Goal: Transaction & Acquisition: Download file/media

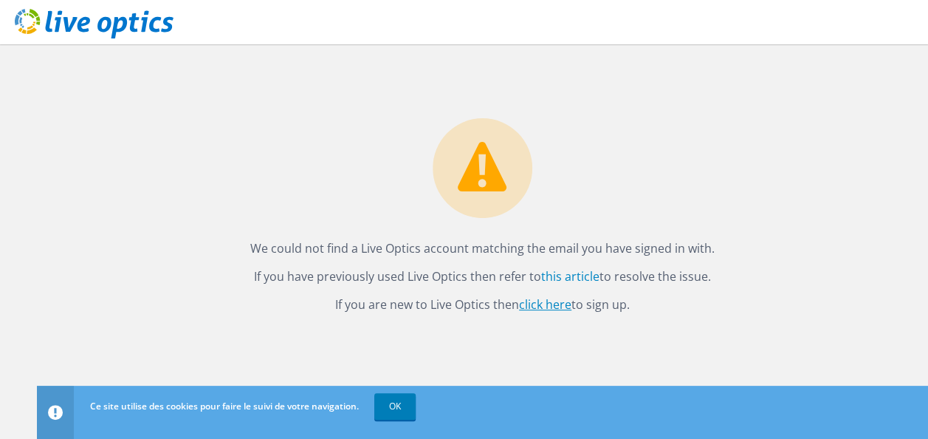
click at [560, 305] on link "click here" at bounding box center [545, 304] width 52 height 16
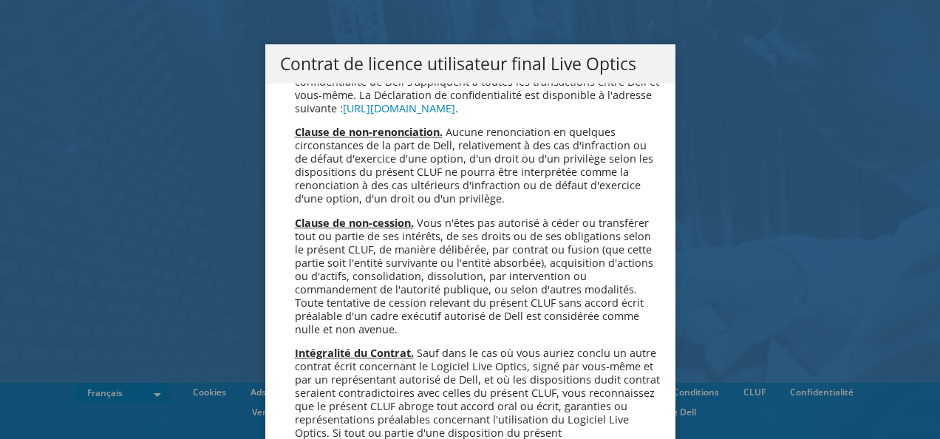
scroll to position [6529, 0]
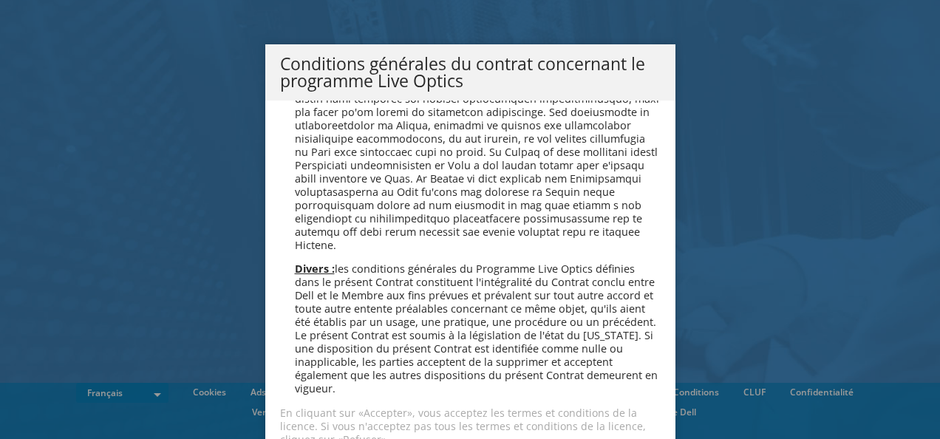
scroll to position [56, 0]
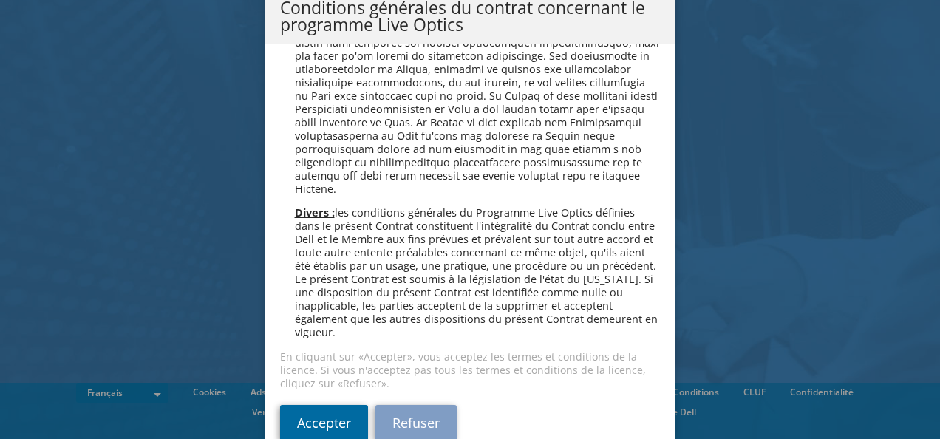
click at [328, 405] on link "Accepter" at bounding box center [324, 422] width 88 height 35
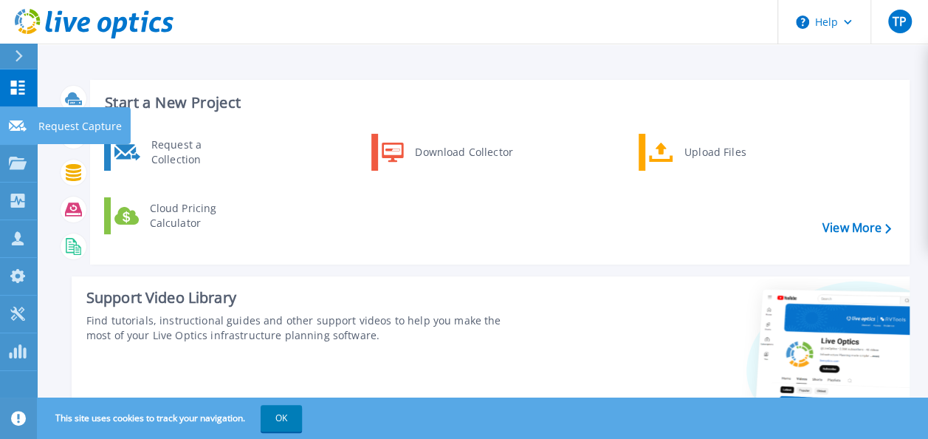
click at [11, 123] on icon at bounding box center [18, 125] width 18 height 11
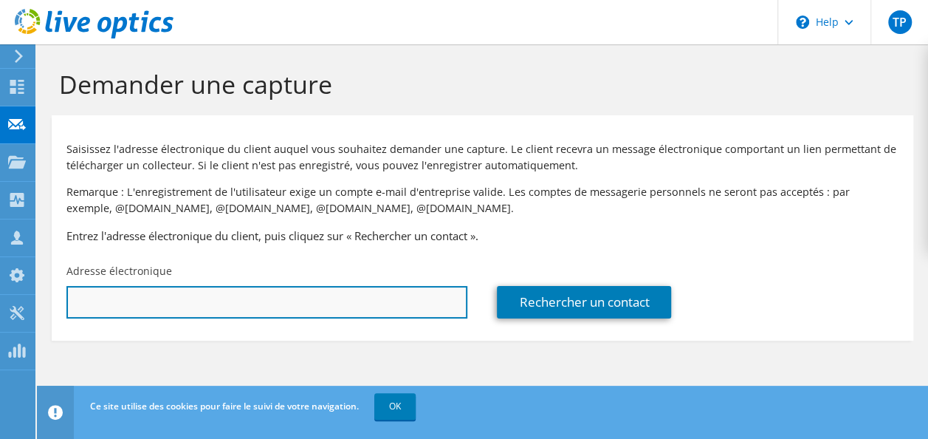
click at [298, 309] on input "text" at bounding box center [266, 302] width 401 height 32
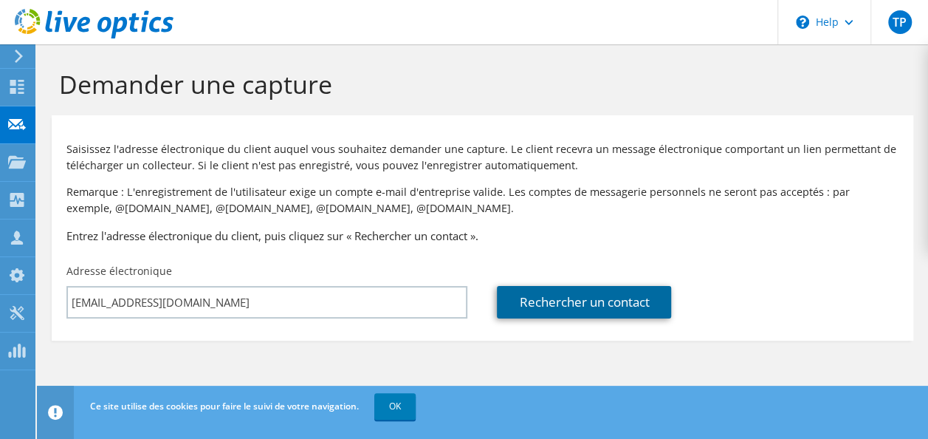
click at [588, 301] on link "Rechercher un contact" at bounding box center [584, 302] width 174 height 32
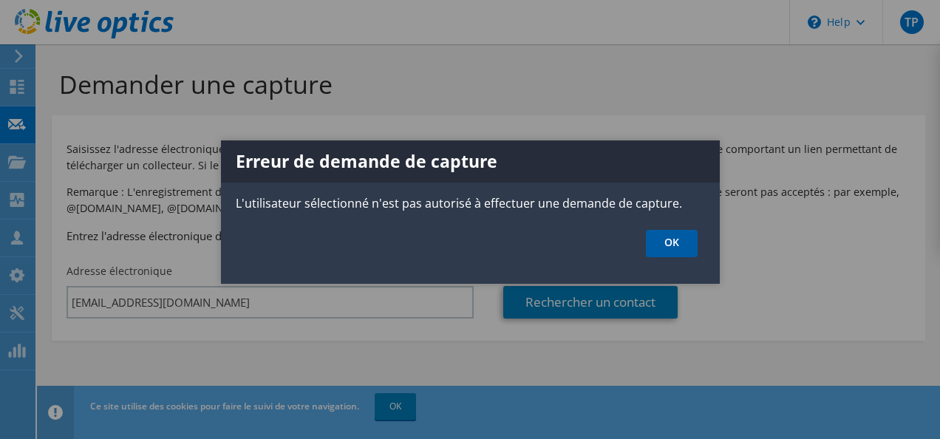
click at [658, 244] on link "OK" at bounding box center [672, 243] width 52 height 27
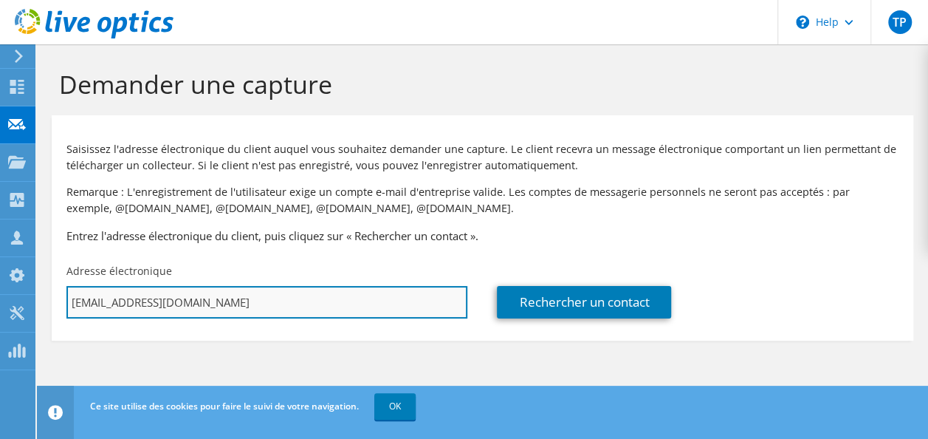
drag, startPoint x: 232, startPoint y: 302, endPoint x: 155, endPoint y: 307, distance: 77.0
click at [155, 307] on input "[EMAIL_ADDRESS][DOMAIN_NAME]" at bounding box center [266, 302] width 401 height 32
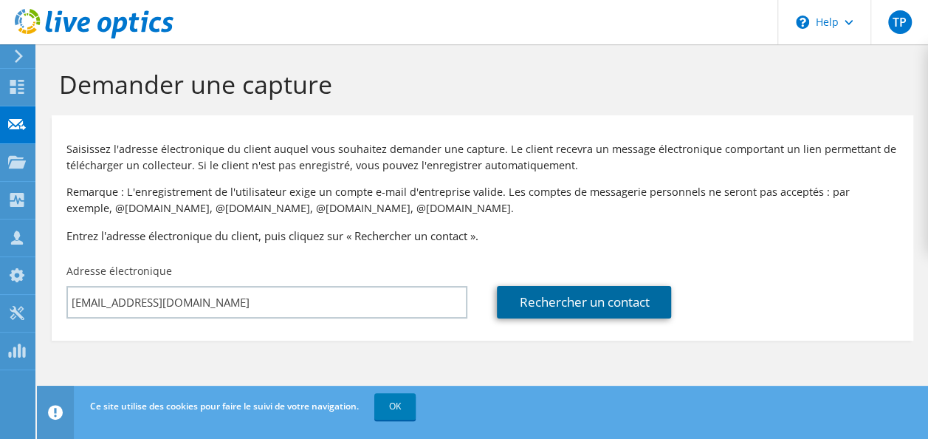
click at [539, 312] on link "Rechercher un contact" at bounding box center [584, 302] width 174 height 32
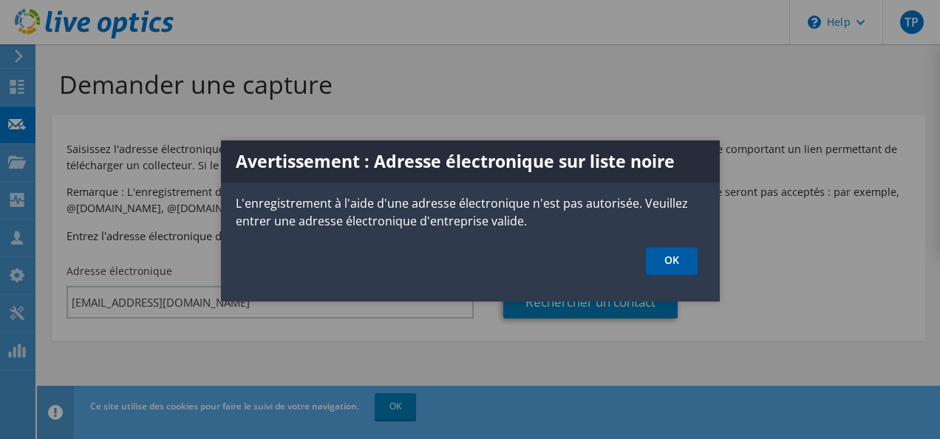
click at [663, 259] on link "OK" at bounding box center [672, 260] width 52 height 27
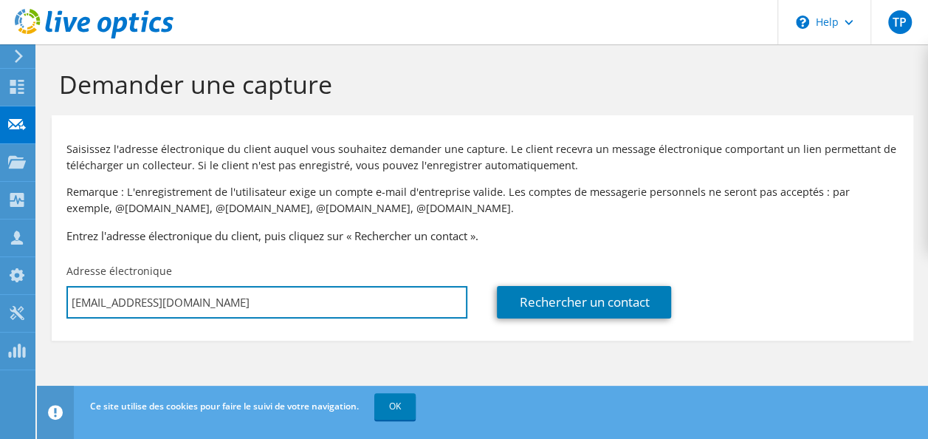
drag, startPoint x: 251, startPoint y: 304, endPoint x: 155, endPoint y: 321, distance: 97.4
click at [155, 321] on div "Adresse électronique tanguy.perret@outlook.com" at bounding box center [267, 290] width 431 height 69
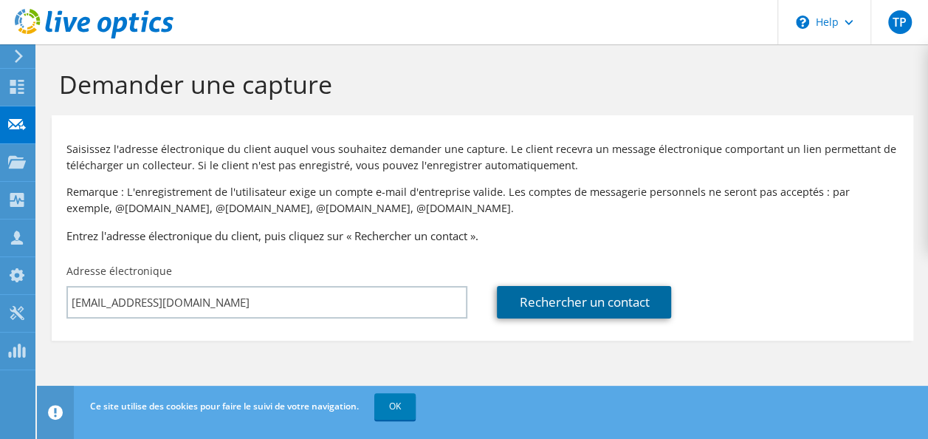
click at [524, 295] on link "Rechercher un contact" at bounding box center [584, 302] width 174 height 32
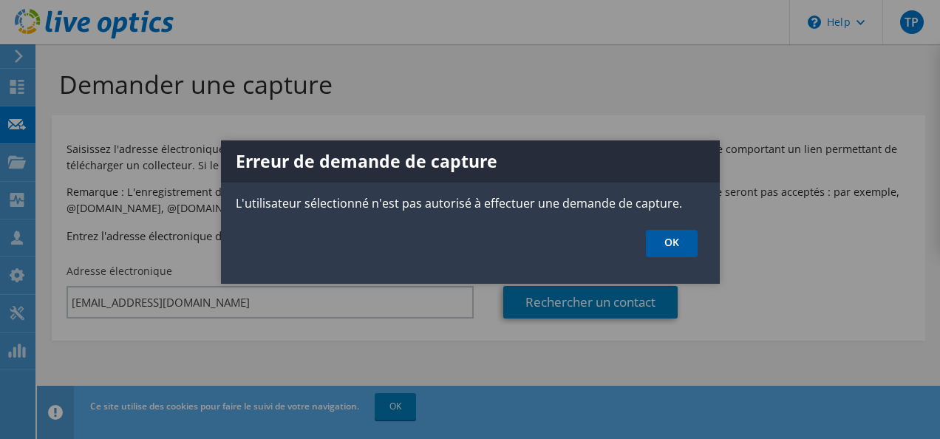
click at [674, 239] on link "OK" at bounding box center [672, 243] width 52 height 27
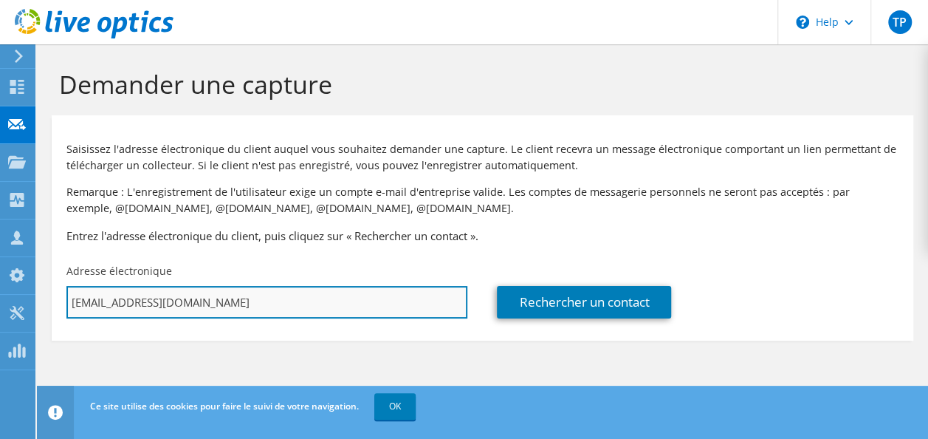
drag, startPoint x: 142, startPoint y: 301, endPoint x: 75, endPoint y: 305, distance: 67.3
click at [75, 305] on input "tanguy.perret@orange.com" at bounding box center [266, 302] width 401 height 32
drag, startPoint x: 211, startPoint y: 301, endPoint x: 81, endPoint y: 325, distance: 132.1
click at [81, 325] on div "Adresse électronique thomas@orange.com" at bounding box center [267, 290] width 431 height 69
type input "t"
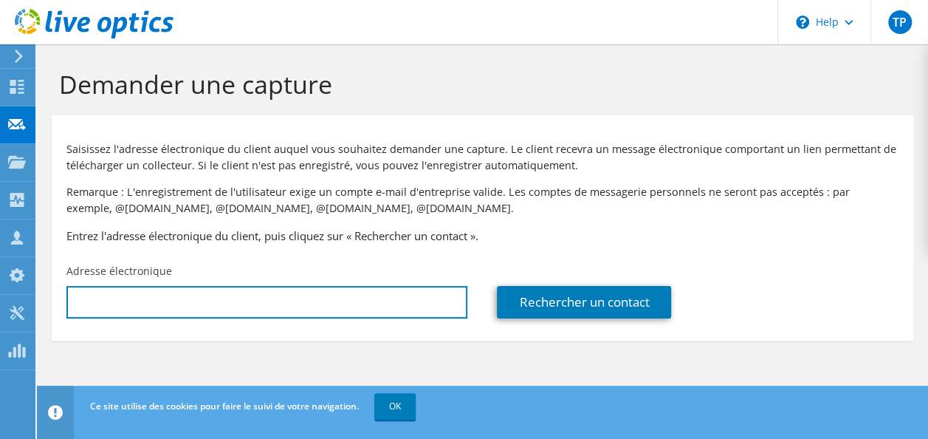
paste input "thomas1.blanc@orange.com"
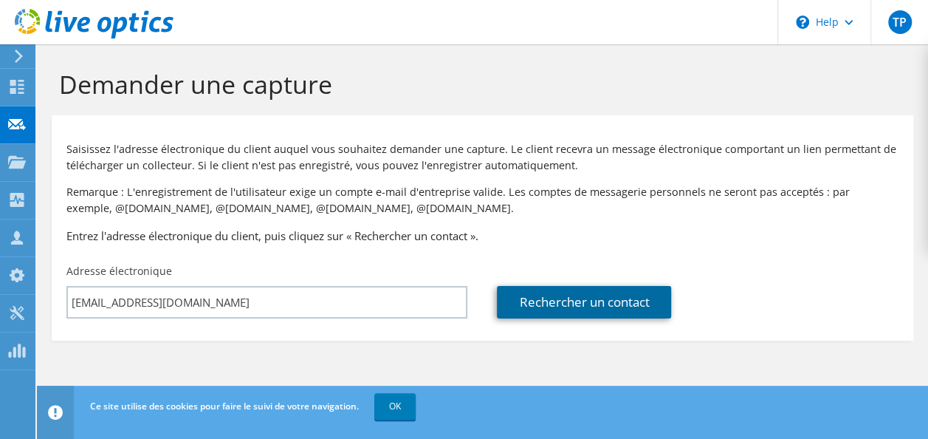
click at [635, 294] on link "Rechercher un contact" at bounding box center [584, 302] width 174 height 32
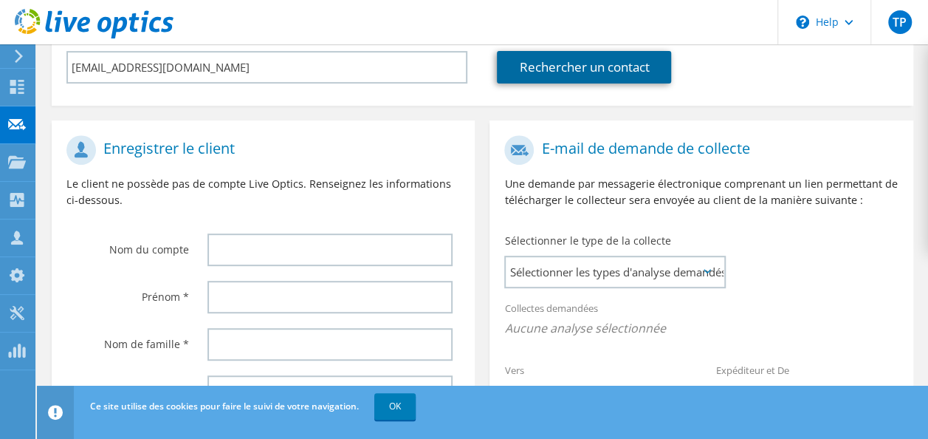
scroll to position [298, 0]
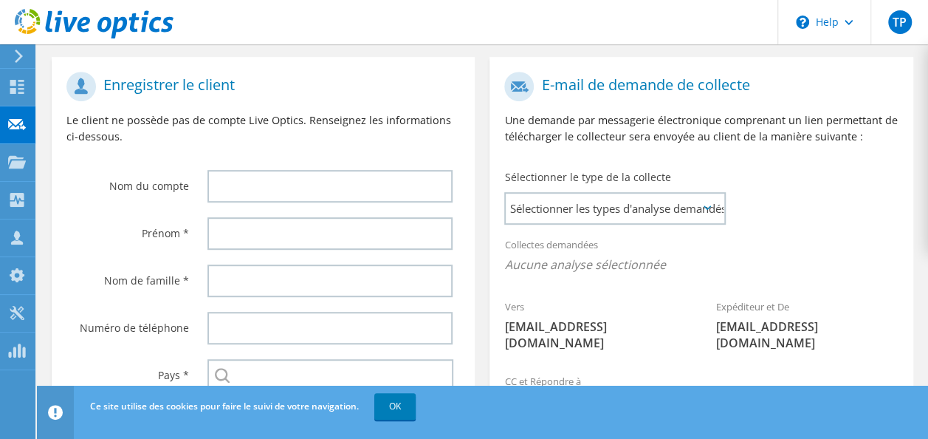
click at [705, 209] on icon at bounding box center [707, 207] width 7 height 4
click at [708, 206] on icon at bounding box center [707, 207] width 7 height 4
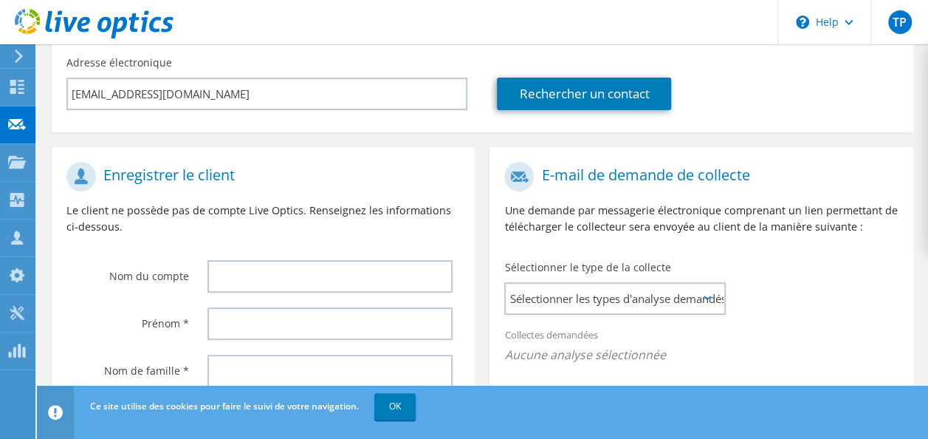
scroll to position [112, 0]
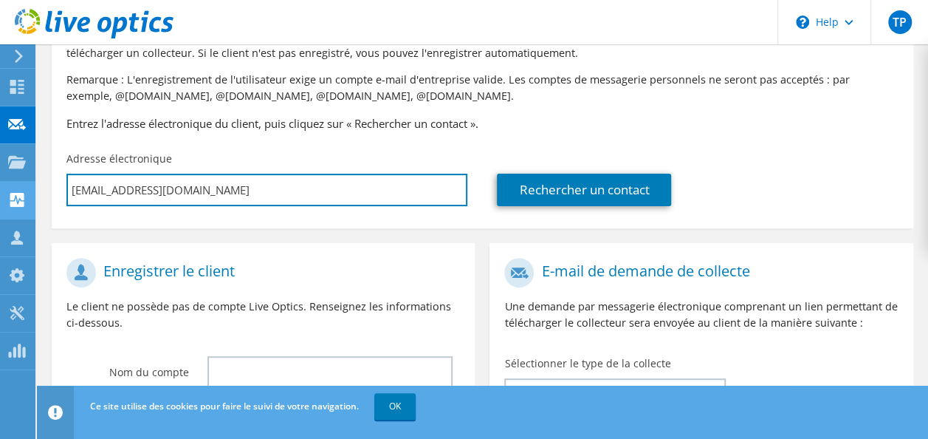
drag, startPoint x: 223, startPoint y: 196, endPoint x: 28, endPoint y: 203, distance: 195.1
click at [28, 203] on div "TP Partenaire Tanguy Perret tanguy.perret@orange.com ORANGE BUSINESS SERVICES L…" at bounding box center [464, 324] width 928 height 873
type input "thomas1.blanc@ot"
type input "Sélectionner"
type input "thomas1.blanc@ota"
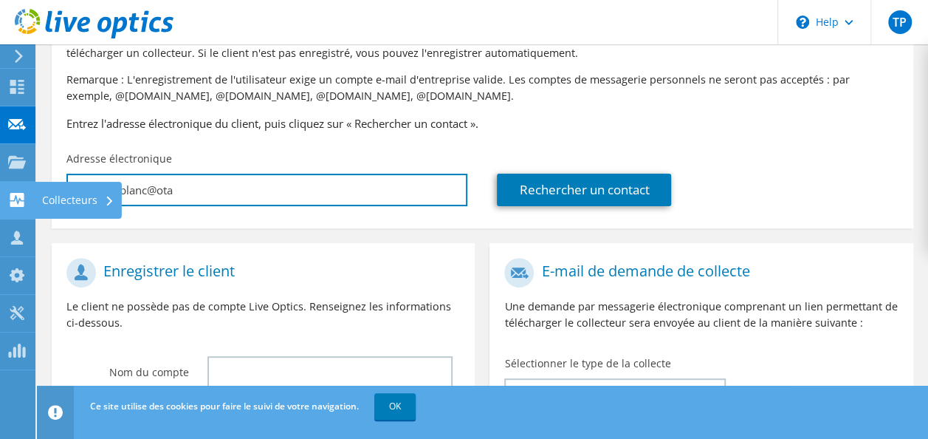
type input "Sélectionner"
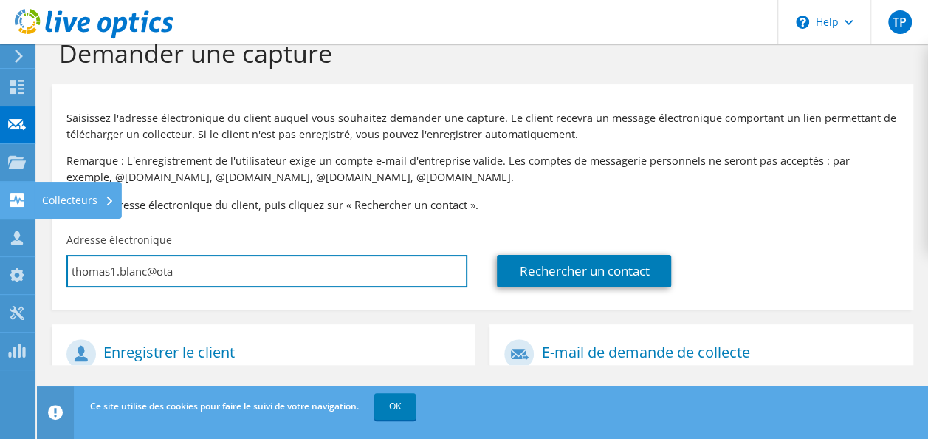
scroll to position [0, 0]
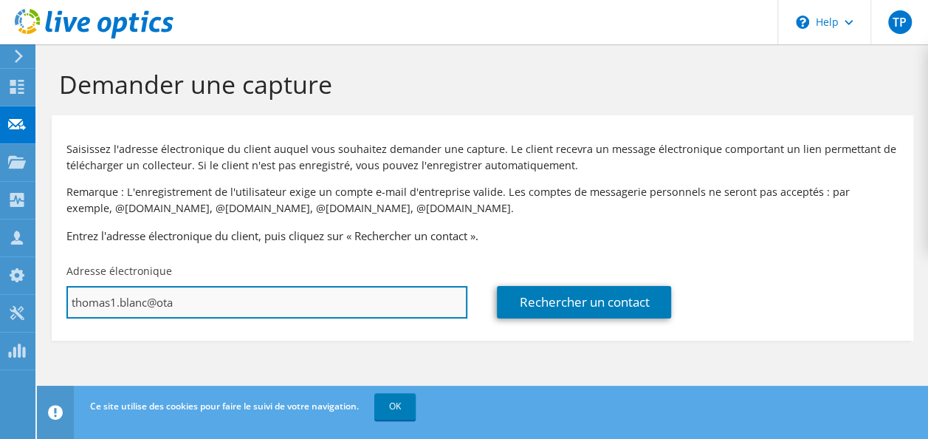
drag, startPoint x: 188, startPoint y: 303, endPoint x: 191, endPoint y: 295, distance: 8.4
click at [191, 295] on input "thomas1.blanc@ota" at bounding box center [266, 302] width 401 height 32
type input "thomas1.blanc@orange.com"
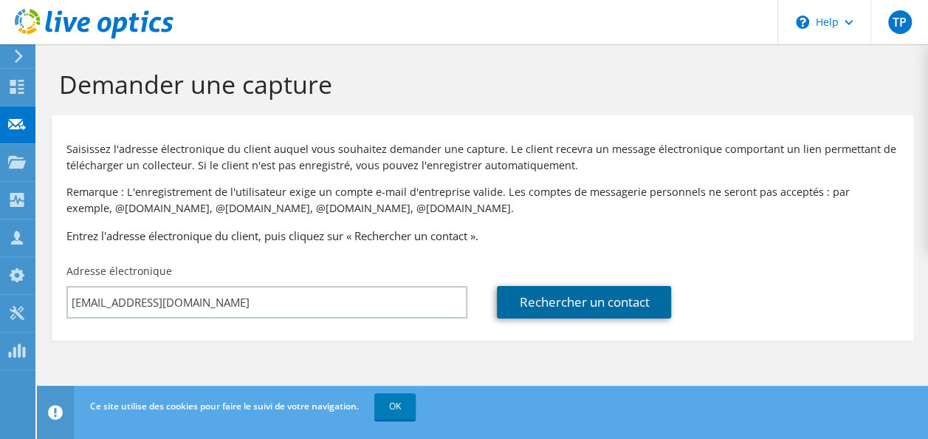
click at [550, 299] on link "Rechercher un contact" at bounding box center [584, 302] width 174 height 32
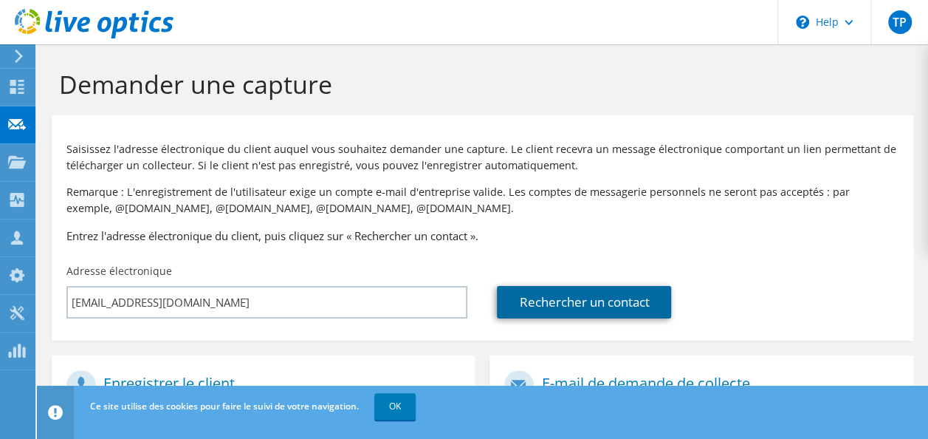
scroll to position [52, 0]
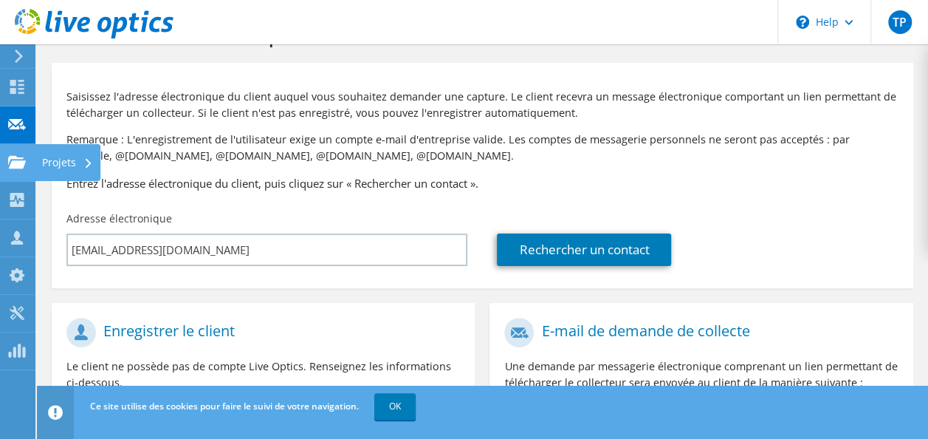
click at [56, 162] on div "Projets" at bounding box center [68, 162] width 66 height 37
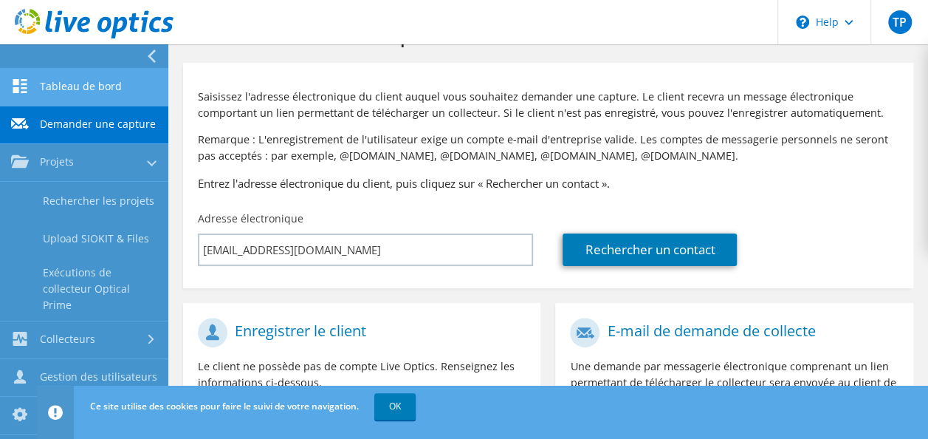
click at [89, 85] on link "Tableau de bord" at bounding box center [84, 88] width 168 height 38
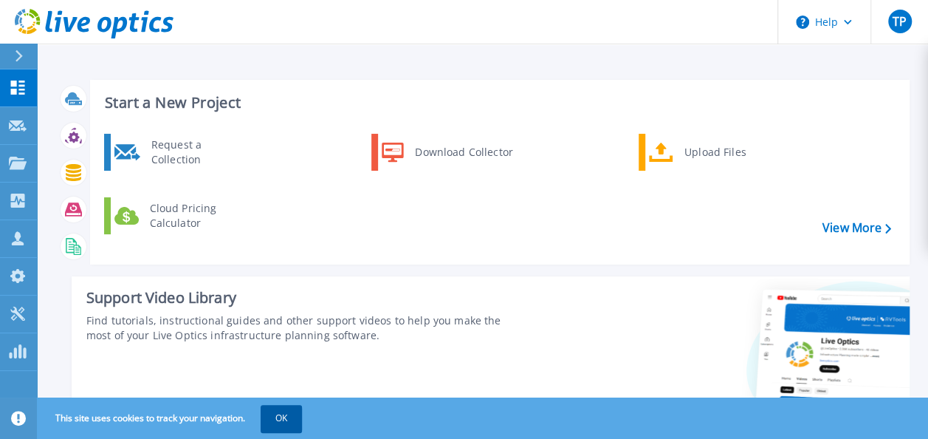
click at [288, 427] on button "OK" at bounding box center [281, 418] width 41 height 27
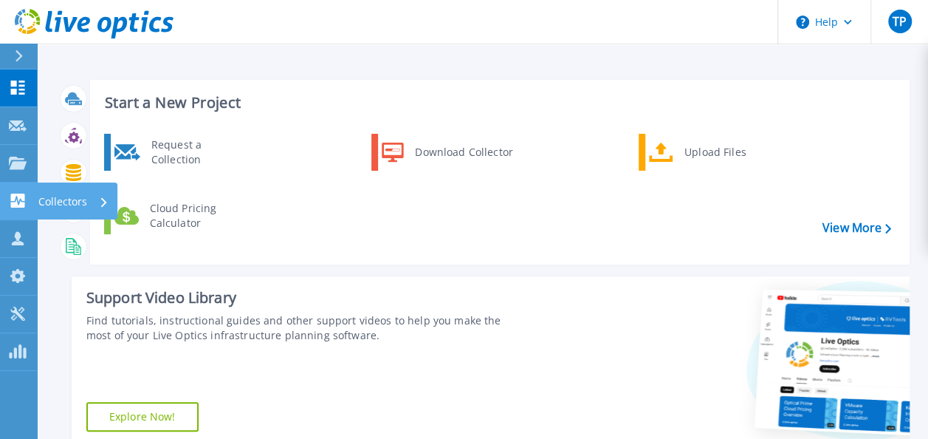
click at [10, 205] on icon at bounding box center [18, 201] width 18 height 14
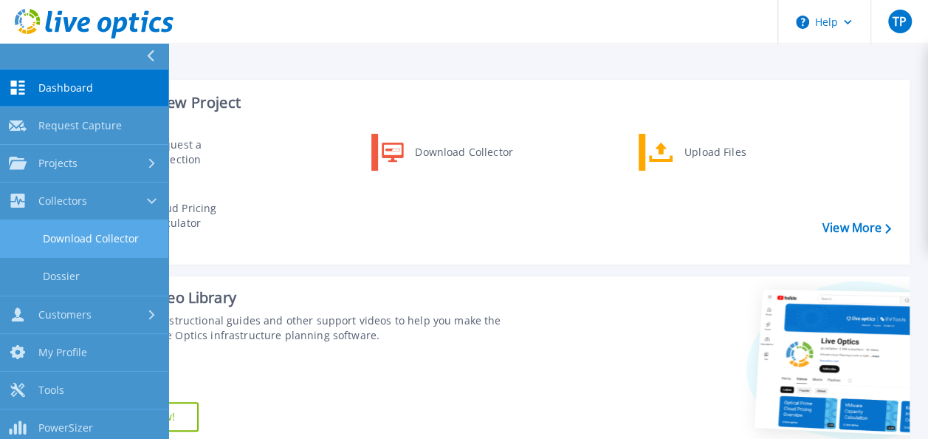
click at [121, 235] on link "Download Collector" at bounding box center [84, 239] width 168 height 38
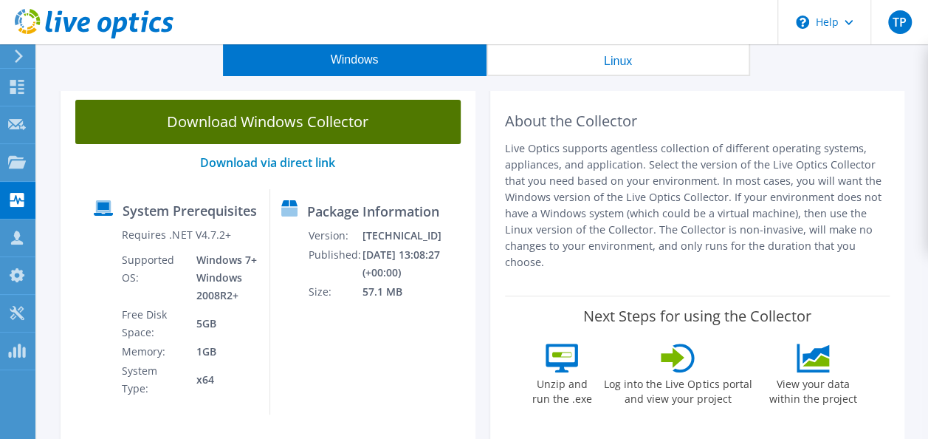
scroll to position [72, 0]
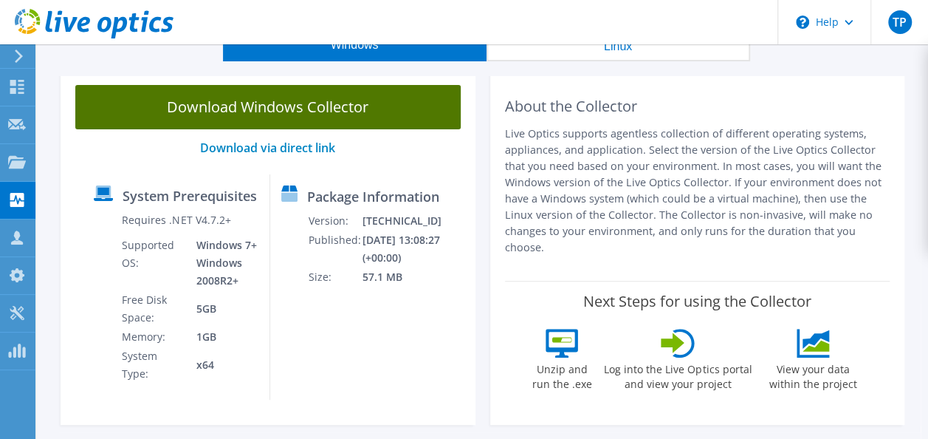
click at [318, 113] on link "Download Windows Collector" at bounding box center [268, 107] width 386 height 44
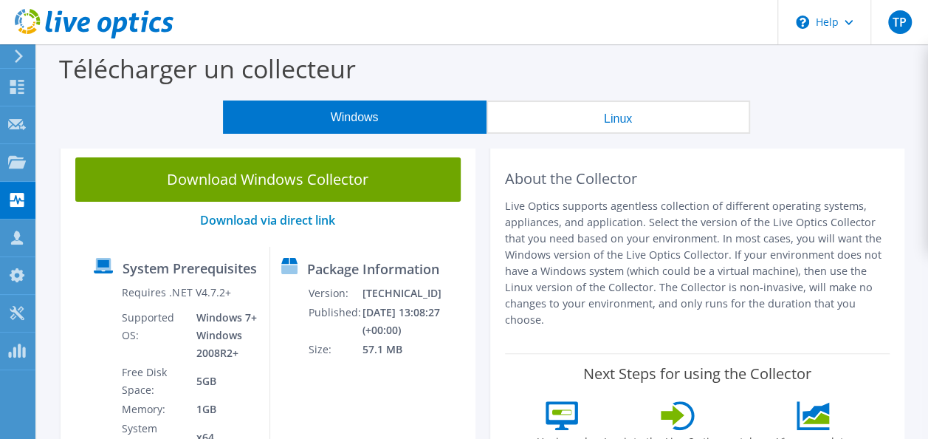
click at [524, 60] on div "Télécharger un collecteur" at bounding box center [482, 72] width 877 height 56
click at [558, 112] on button "Linux" at bounding box center [619, 116] width 264 height 33
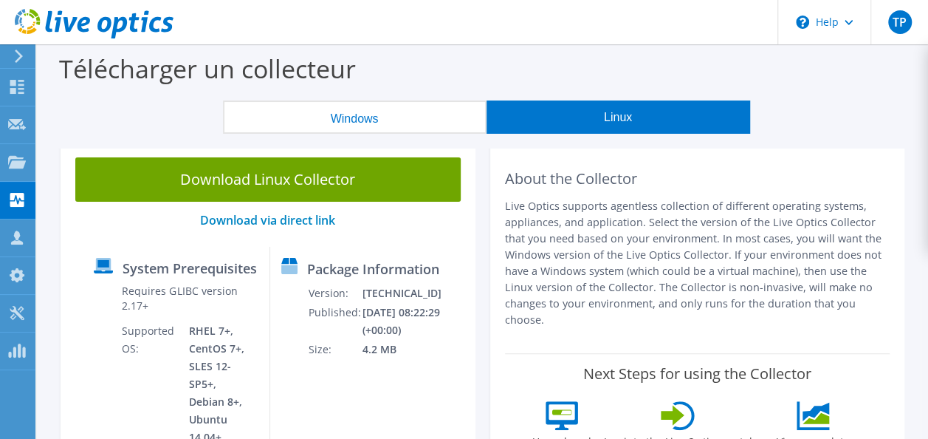
click at [438, 112] on button "Windows" at bounding box center [355, 116] width 264 height 33
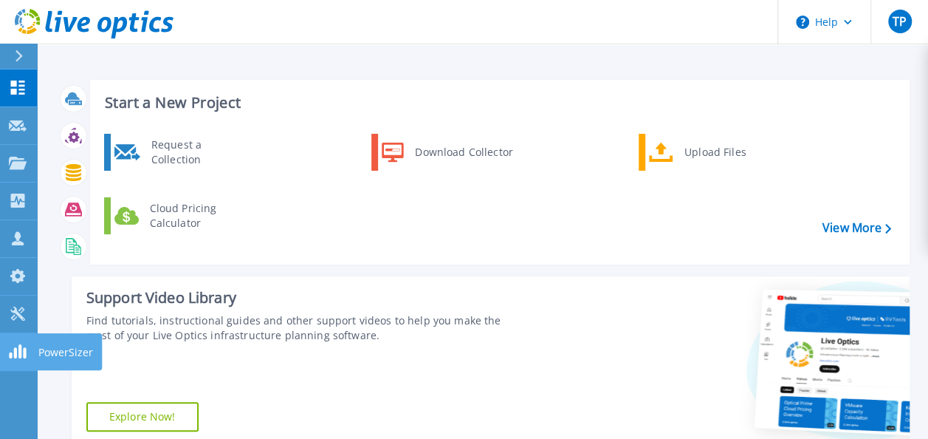
click at [34, 343] on link "PowerSizer PowerSizer" at bounding box center [18, 352] width 37 height 38
